Goal: Task Accomplishment & Management: Manage account settings

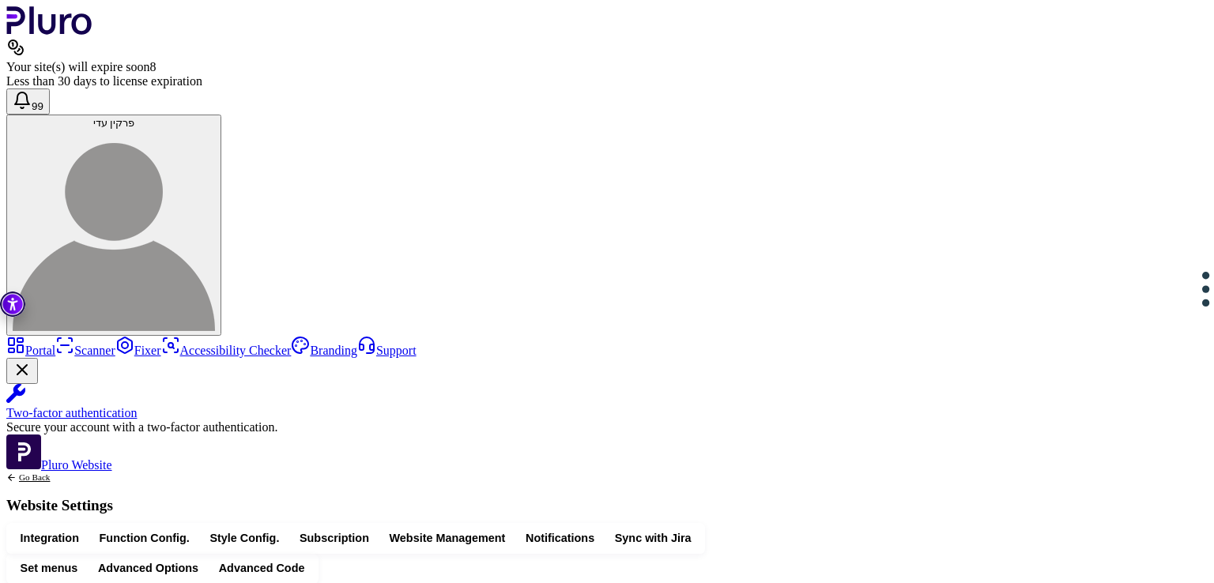
scroll to position [1069, 0]
drag, startPoint x: 392, startPoint y: 349, endPoint x: 469, endPoint y: 421, distance: 106.2
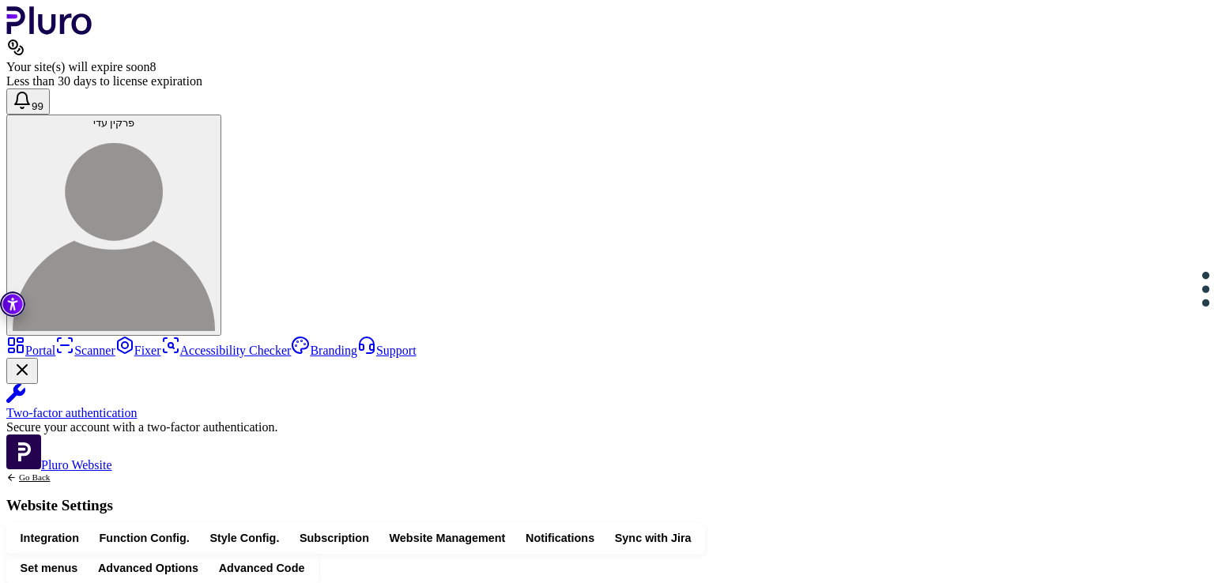
scroll to position [0, 0]
drag, startPoint x: 402, startPoint y: 260, endPoint x: 683, endPoint y: 260, distance: 280.6
drag, startPoint x: 533, startPoint y: 308, endPoint x: 411, endPoint y: 320, distance: 123.1
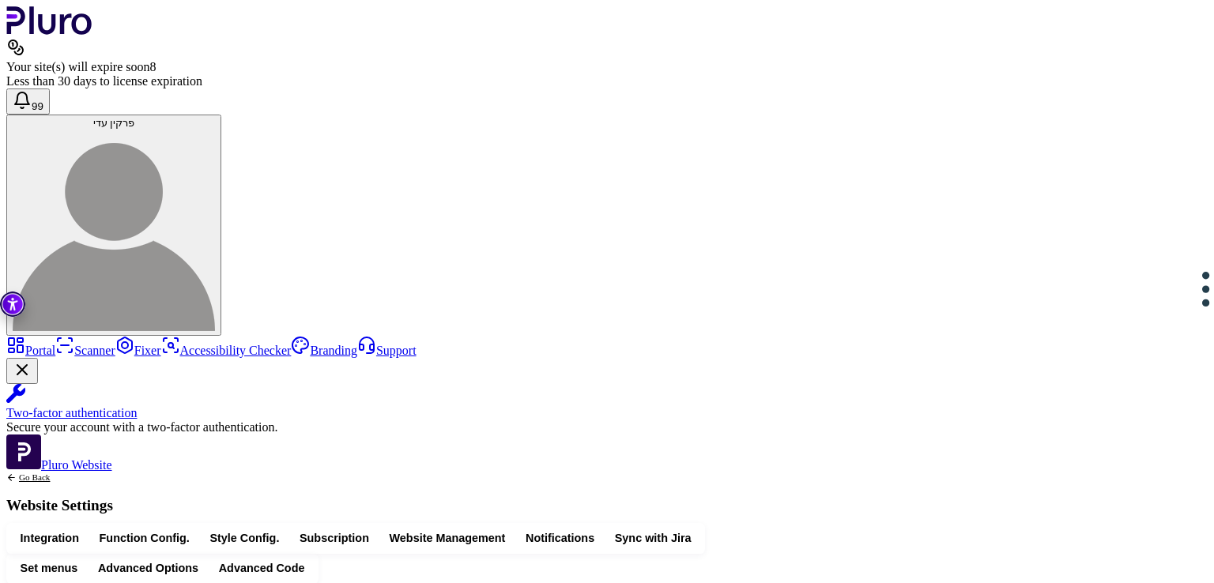
drag, startPoint x: 530, startPoint y: 314, endPoint x: 411, endPoint y: 315, distance: 119.3
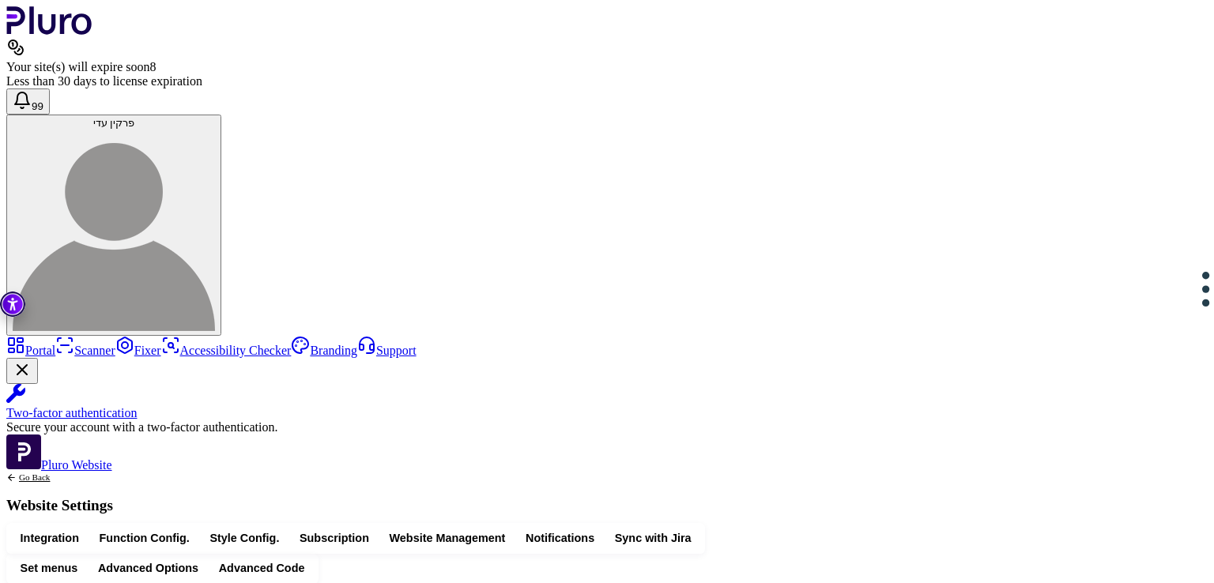
drag, startPoint x: 444, startPoint y: 409, endPoint x: 417, endPoint y: 384, distance: 37.0
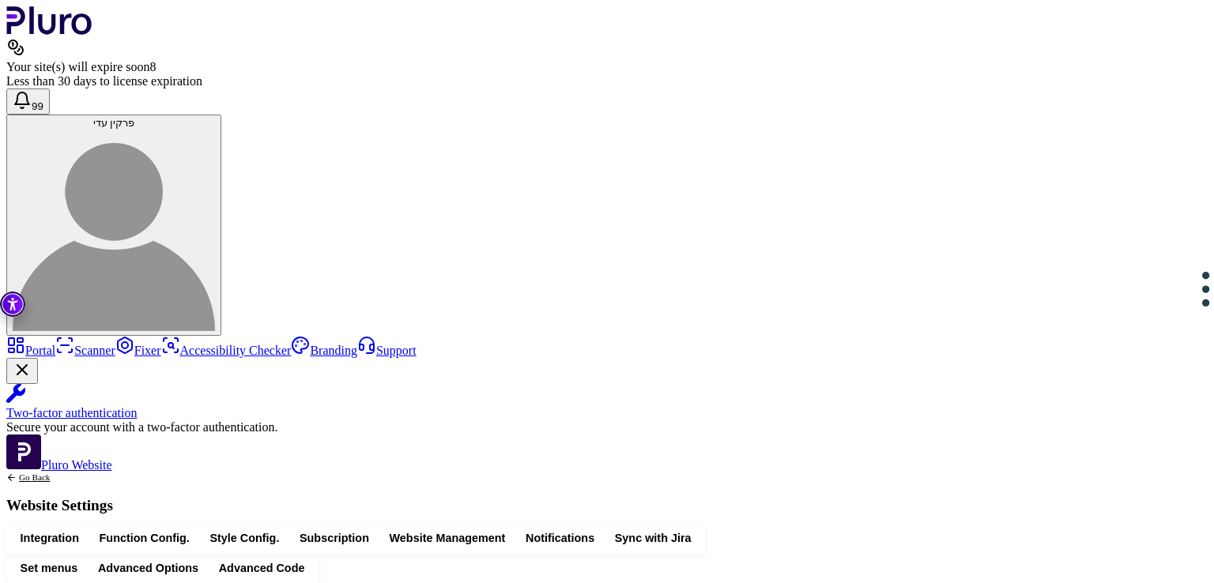
drag, startPoint x: 451, startPoint y: 423, endPoint x: 394, endPoint y: 381, distance: 71.3
copy div "**********"
drag, startPoint x: 533, startPoint y: 305, endPoint x: 417, endPoint y: 307, distance: 115.4
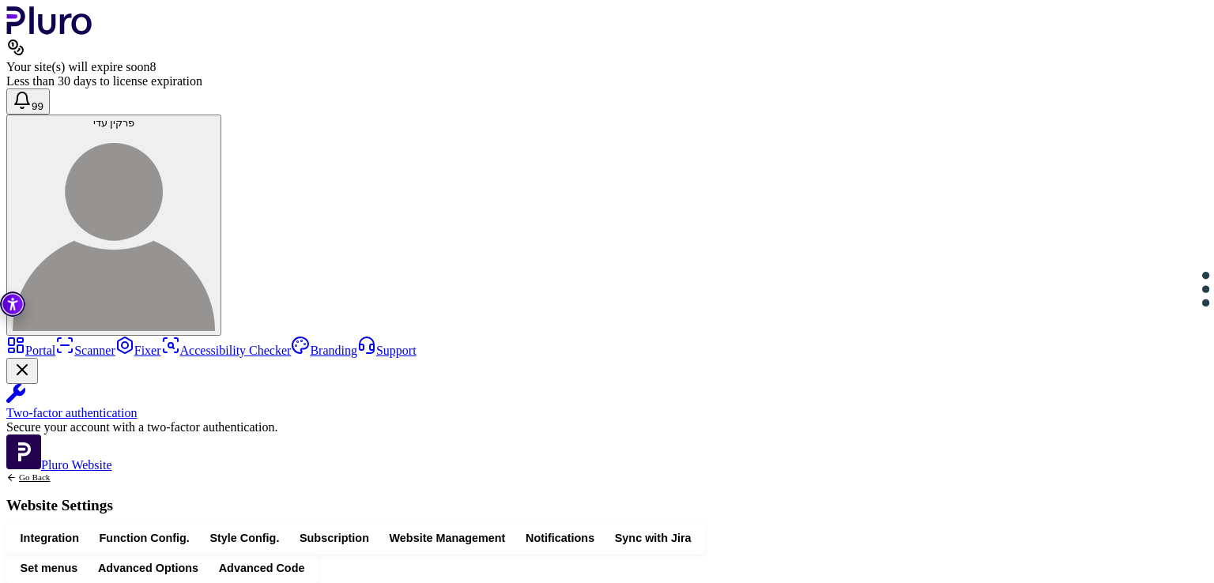
drag, startPoint x: 387, startPoint y: 441, endPoint x: 424, endPoint y: 507, distance: 75.4
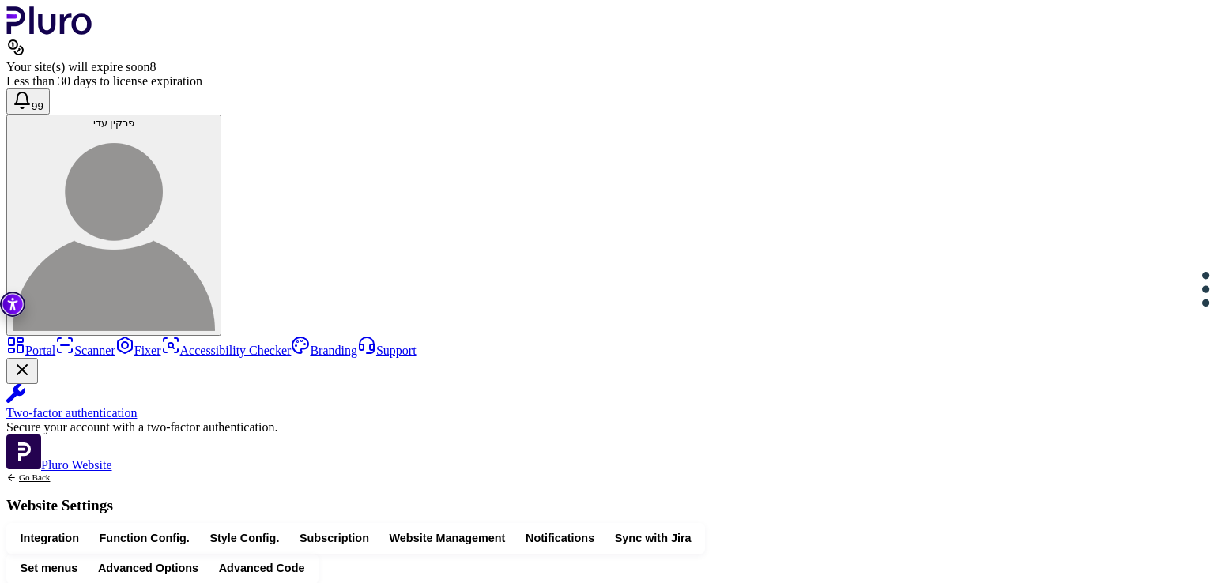
drag, startPoint x: 390, startPoint y: 438, endPoint x: 438, endPoint y: 508, distance: 85.3
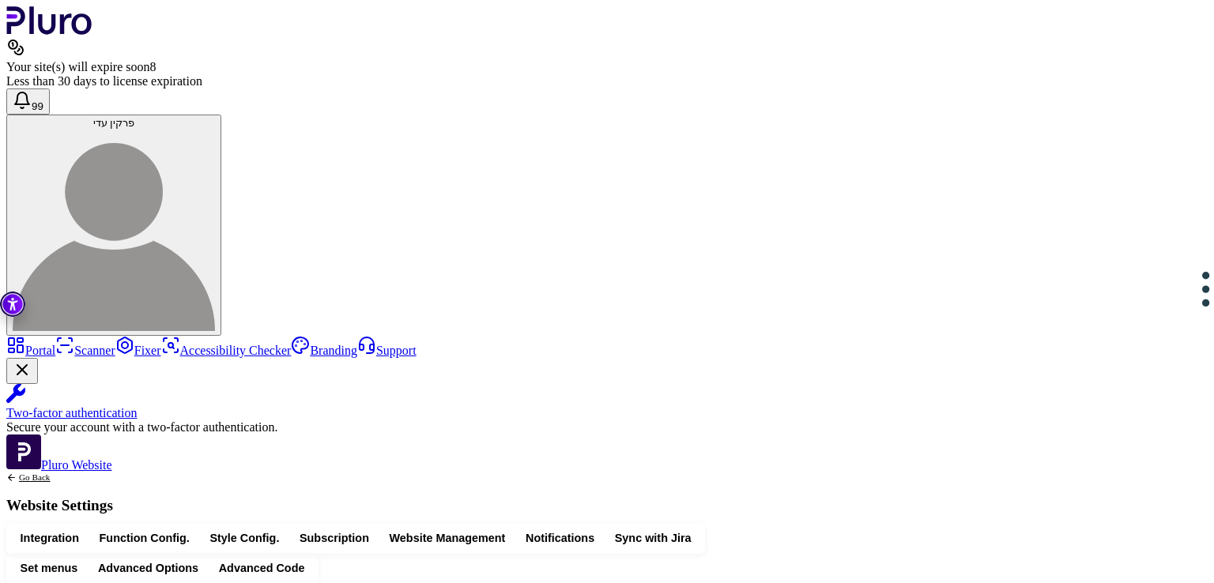
drag, startPoint x: 411, startPoint y: 311, endPoint x: 550, endPoint y: 314, distance: 139.1
drag, startPoint x: 417, startPoint y: 333, endPoint x: 466, endPoint y: 383, distance: 71.0
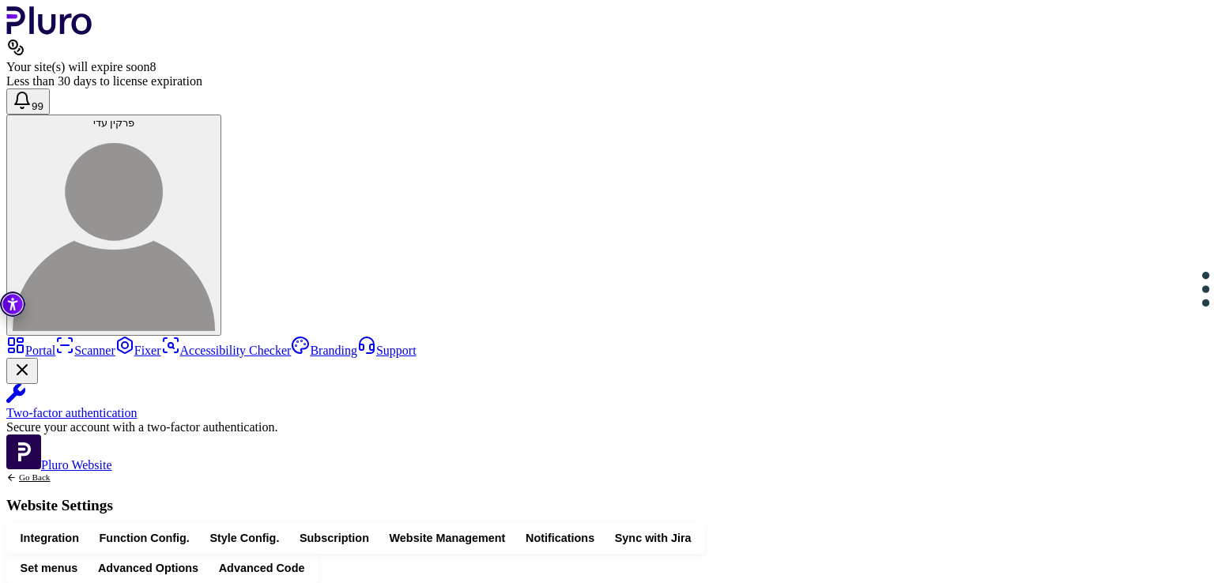
drag, startPoint x: 529, startPoint y: 318, endPoint x: 398, endPoint y: 320, distance: 131.2
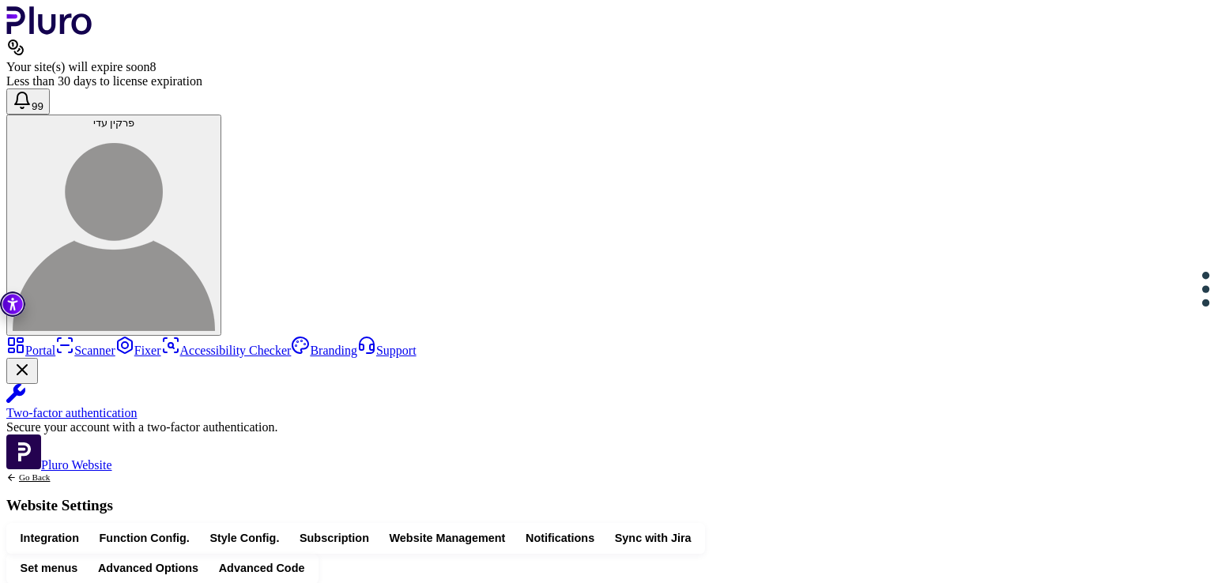
drag, startPoint x: 560, startPoint y: 348, endPoint x: 594, endPoint y: 348, distance: 34.0
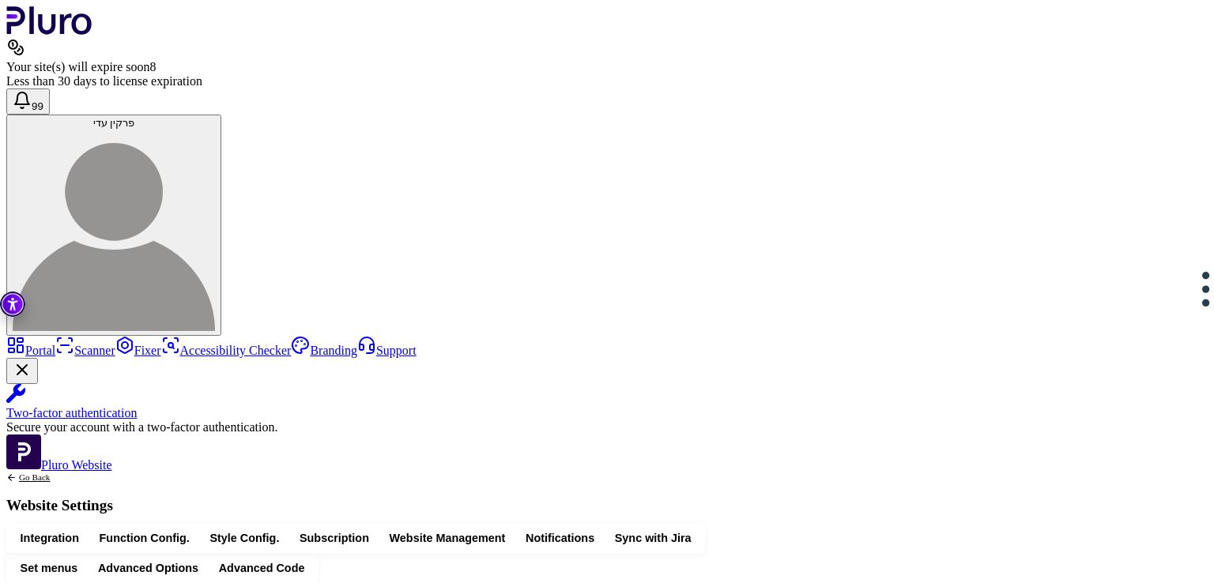
drag, startPoint x: 879, startPoint y: 409, endPoint x: 831, endPoint y: 409, distance: 47.4
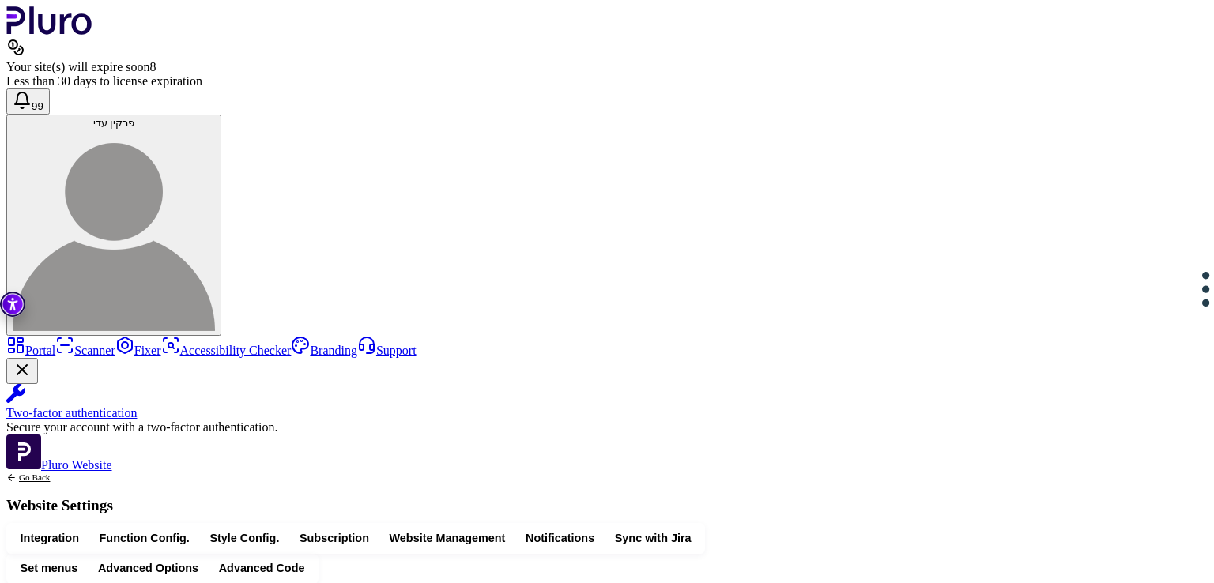
drag, startPoint x: 553, startPoint y: 247, endPoint x: 522, endPoint y: 254, distance: 32.2
drag, startPoint x: 651, startPoint y: 349, endPoint x: 397, endPoint y: 355, distance: 254.6
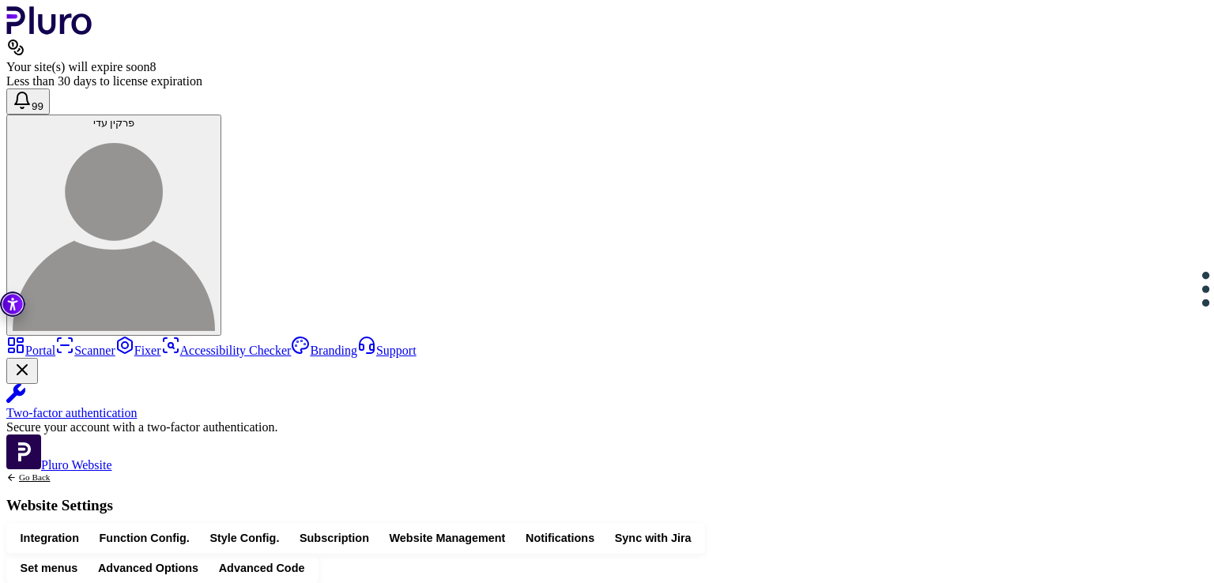
drag, startPoint x: 669, startPoint y: 365, endPoint x: 386, endPoint y: 348, distance: 283.5
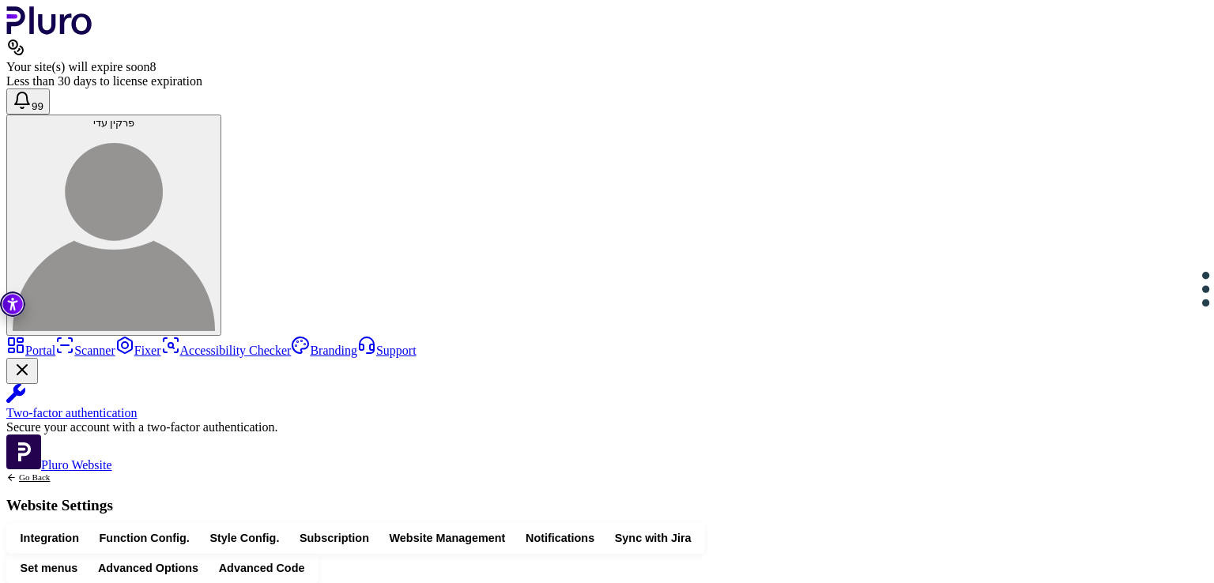
drag, startPoint x: 874, startPoint y: 391, endPoint x: 834, endPoint y: 390, distance: 40.3
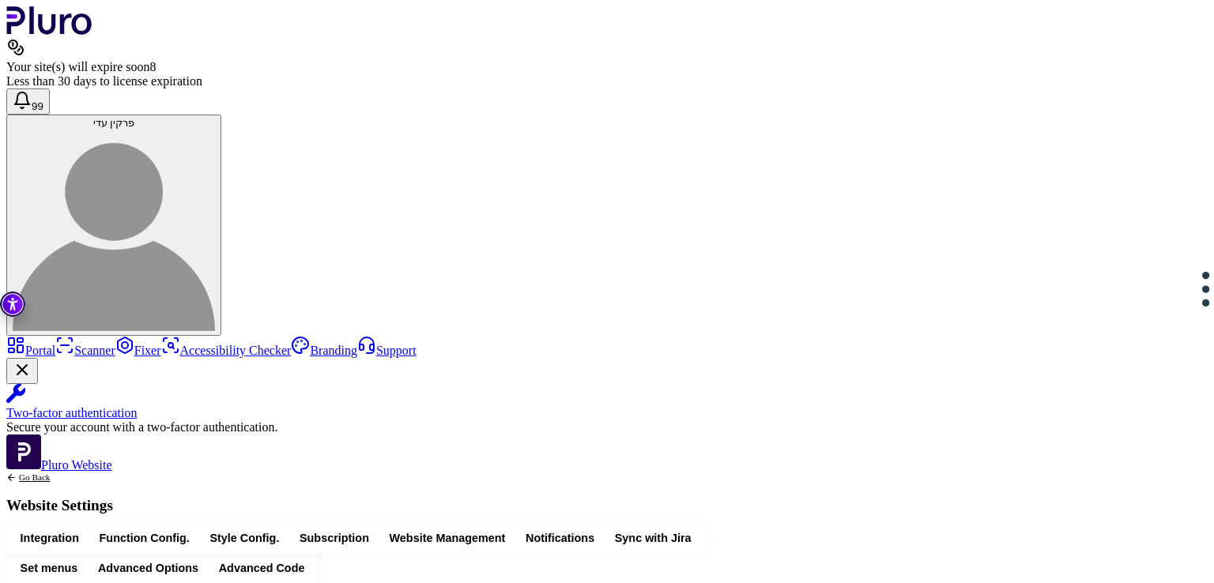
drag, startPoint x: 388, startPoint y: 235, endPoint x: 465, endPoint y: 402, distance: 183.5
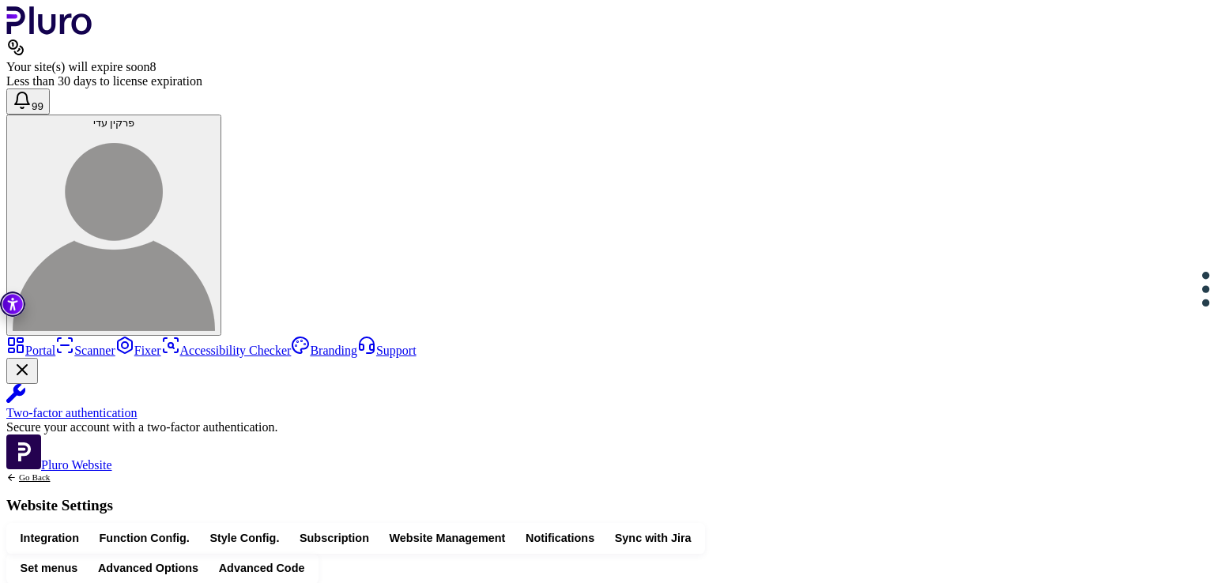
drag, startPoint x: 406, startPoint y: 450, endPoint x: 390, endPoint y: 232, distance: 218.8
copy div "**********"
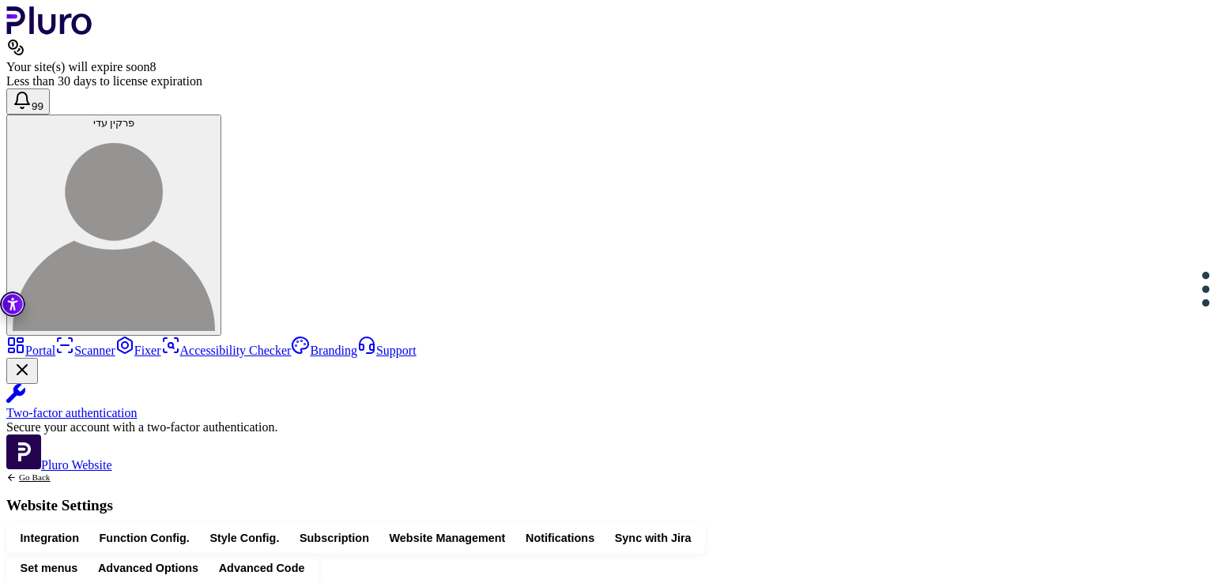
scroll to position [639, 0]
drag, startPoint x: 887, startPoint y: 405, endPoint x: 828, endPoint y: 409, distance: 58.6
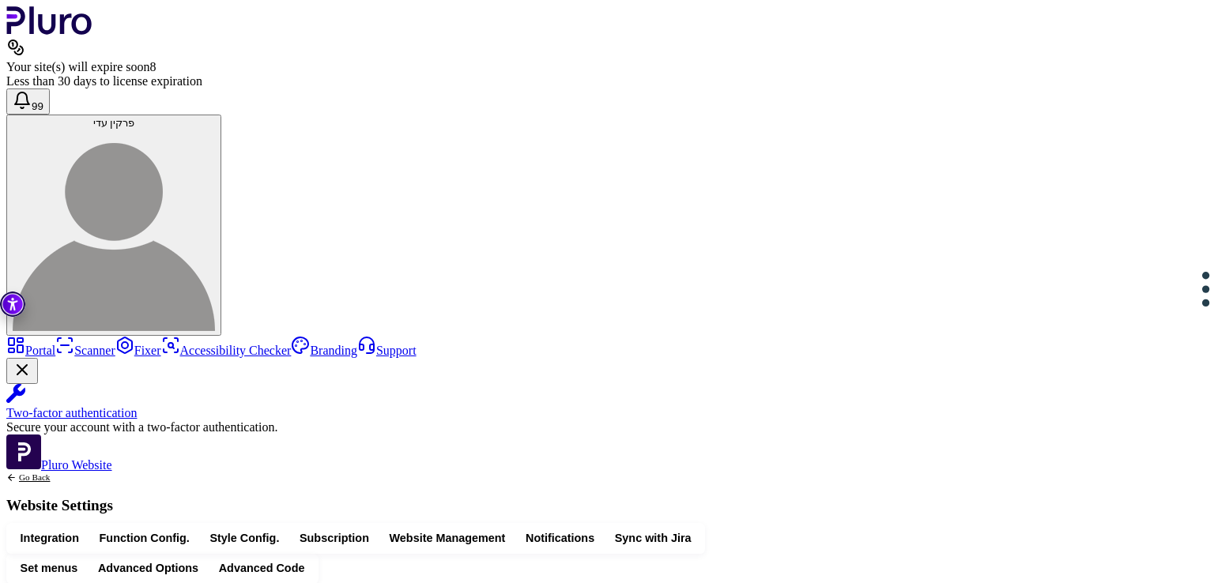
drag, startPoint x: 754, startPoint y: 332, endPoint x: 386, endPoint y: 304, distance: 369.3
drag, startPoint x: 513, startPoint y: 295, endPoint x: 341, endPoint y: 292, distance: 171.5
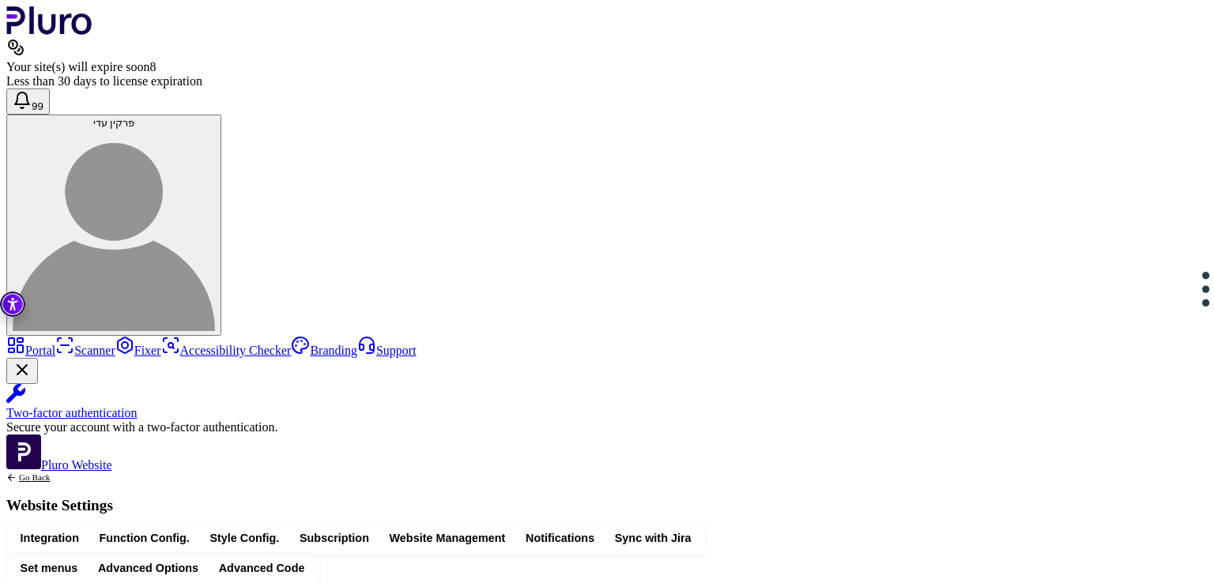
drag, startPoint x: 533, startPoint y: 355, endPoint x: 462, endPoint y: 354, distance: 71.9
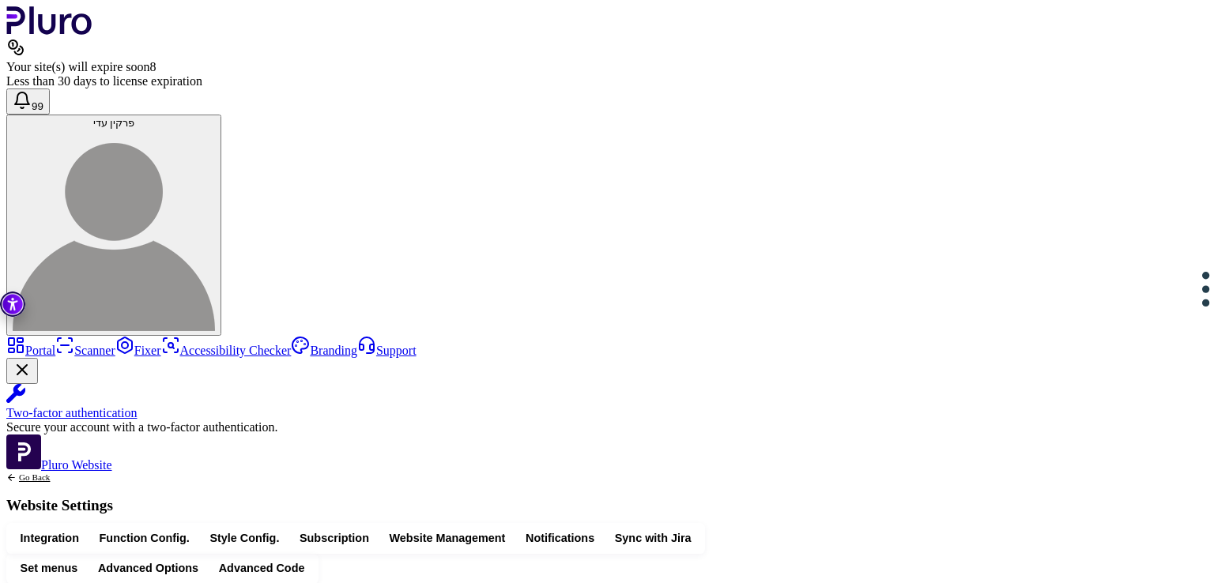
drag, startPoint x: 464, startPoint y: 341, endPoint x: 421, endPoint y: 341, distance: 42.7
drag, startPoint x: 462, startPoint y: 352, endPoint x: 417, endPoint y: 355, distance: 44.4
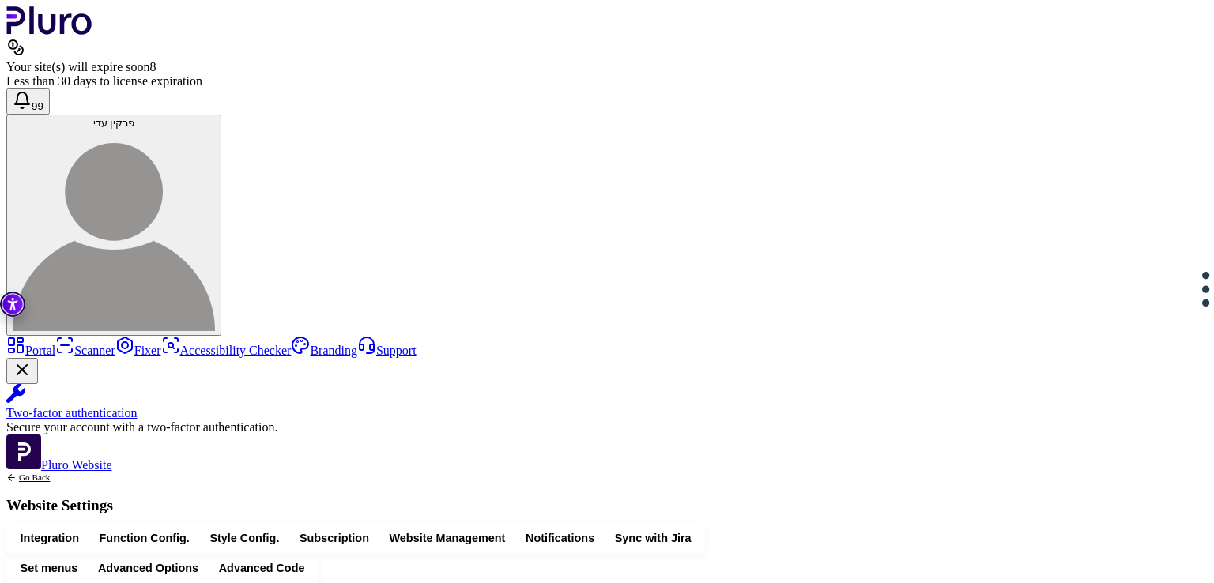
drag, startPoint x: 458, startPoint y: 354, endPoint x: 424, endPoint y: 354, distance: 34.8
copy div "******"
drag, startPoint x: 464, startPoint y: 340, endPoint x: 425, endPoint y: 342, distance: 38.8
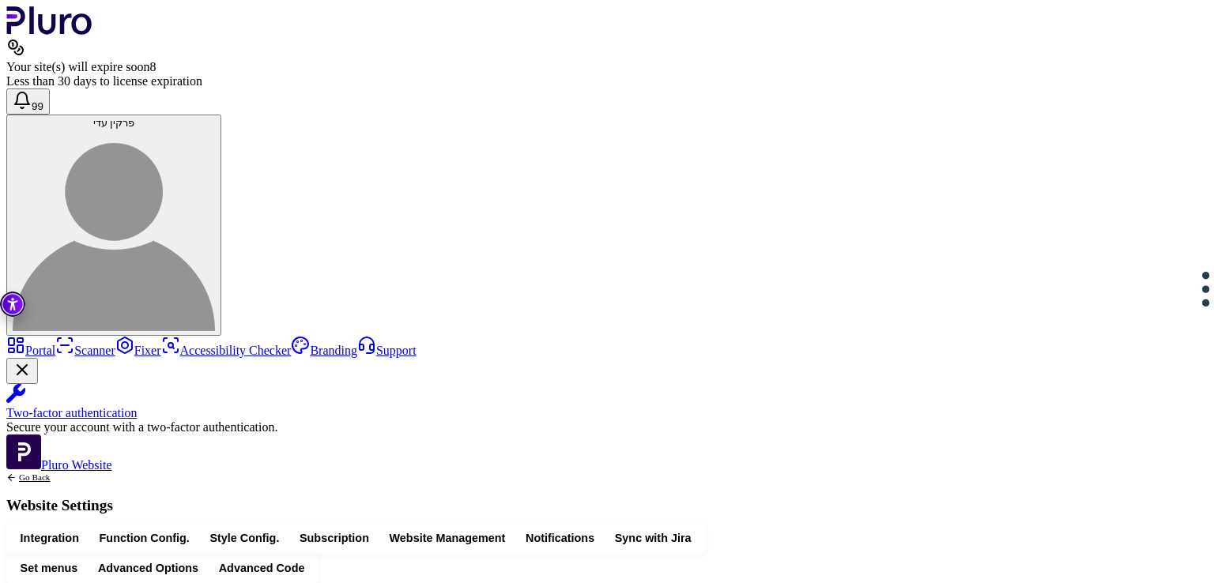
drag, startPoint x: 531, startPoint y: 352, endPoint x: 430, endPoint y: 356, distance: 101.2
drag, startPoint x: 598, startPoint y: 276, endPoint x: 362, endPoint y: 281, distance: 235.6
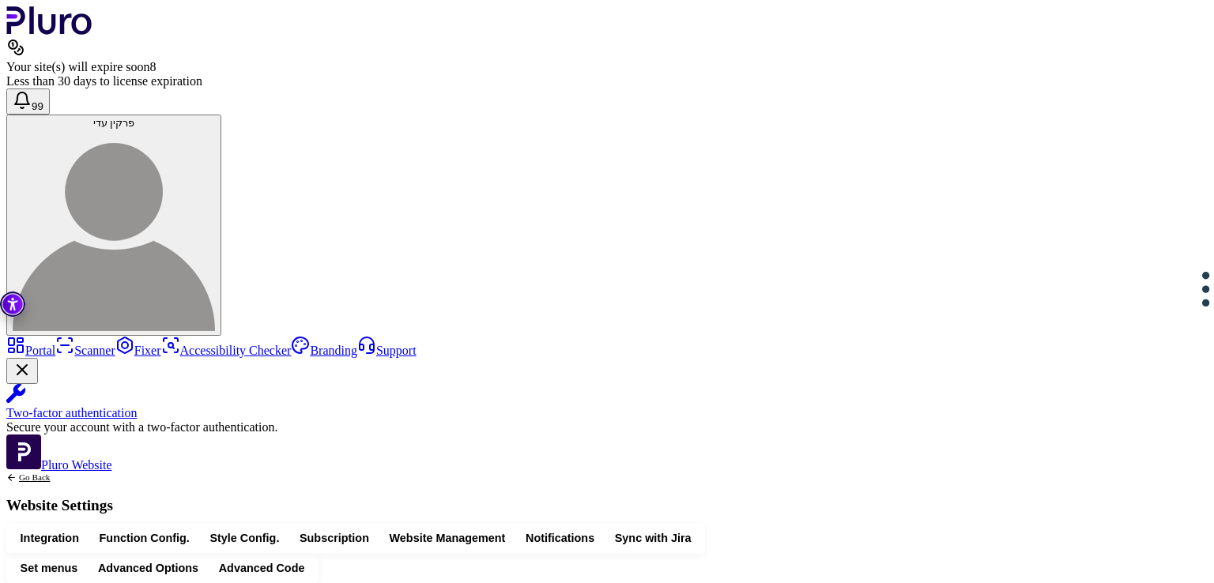
drag, startPoint x: 549, startPoint y: 304, endPoint x: 337, endPoint y: 309, distance: 211.9
drag, startPoint x: 692, startPoint y: 297, endPoint x: 364, endPoint y: 280, distance: 328.5
